Goal: Transaction & Acquisition: Book appointment/travel/reservation

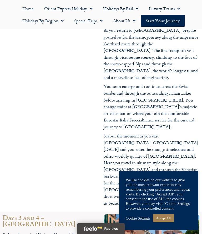
scroll to position [962, 0]
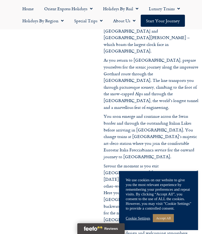
click at [125, 7] on link "Holidays by Rail" at bounding box center [121, 9] width 46 height 12
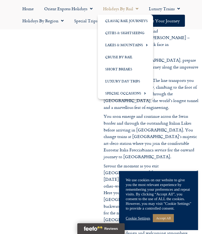
click at [133, 33] on link "Cities & Sightseeing" at bounding box center [125, 33] width 55 height 12
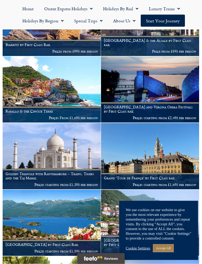
scroll to position [1844, 0]
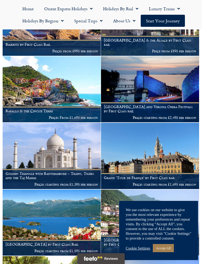
click at [68, 83] on img at bounding box center [52, 89] width 98 height 66
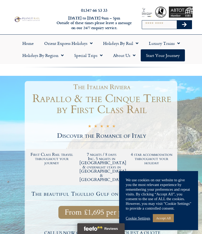
click at [165, 221] on link "Accept All" at bounding box center [163, 218] width 21 height 8
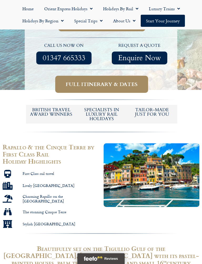
scroll to position [190, 0]
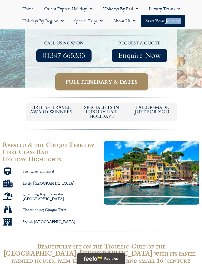
click at [184, 94] on div at bounding box center [101, 6] width 202 height 241
click at [115, 79] on span "Full itinerary & dates" at bounding box center [102, 82] width 72 height 7
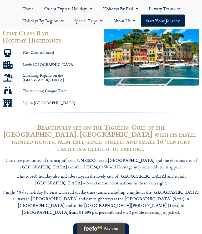
scroll to position [306, 0]
